Goal: Task Accomplishment & Management: Manage account settings

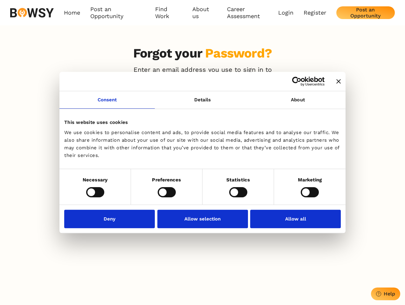
click at [337, 82] on icon "Close banner" at bounding box center [339, 81] width 4 height 4
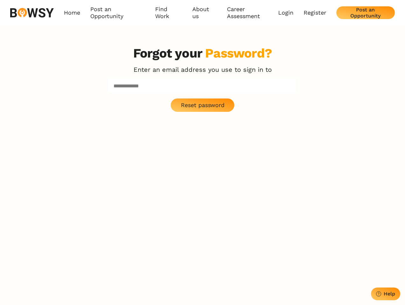
click at [107, 104] on link "Consent" at bounding box center [106, 99] width 95 height 17
click at [203, 104] on p "Reset password" at bounding box center [203, 105] width 44 height 7
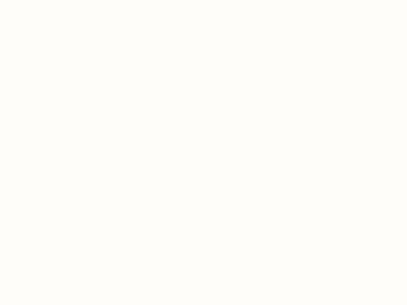
click at [298, 104] on body "Consent Details [#IABV2SETTINGS#] About This website uses cookies We use cookie…" at bounding box center [203, 152] width 407 height 305
click at [95, 192] on body "Consent Details [#IABV2SETTINGS#] About This website uses cookies We use cookie…" at bounding box center [203, 152] width 407 height 305
click at [167, 192] on body "Consent Details [#IABV2SETTINGS#] About This website uses cookies We use cookie…" at bounding box center [203, 152] width 407 height 305
click at [238, 192] on body "Consent Details [#IABV2SETTINGS#] About This website uses cookies We use cookie…" at bounding box center [203, 152] width 407 height 305
click at [310, 192] on body "Consent Details [#IABV2SETTINGS#] About This website uses cookies We use cookie…" at bounding box center [203, 152] width 407 height 305
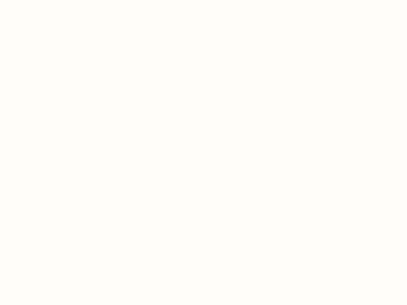
click at [111, 219] on body "Consent Details [#IABV2SETTINGS#] About This website uses cookies We use cookie…" at bounding box center [203, 152] width 407 height 305
click at [203, 219] on body "Consent Details [#IABV2SETTINGS#] About This website uses cookies We use cookie…" at bounding box center [203, 152] width 407 height 305
